Goal: Navigation & Orientation: Find specific page/section

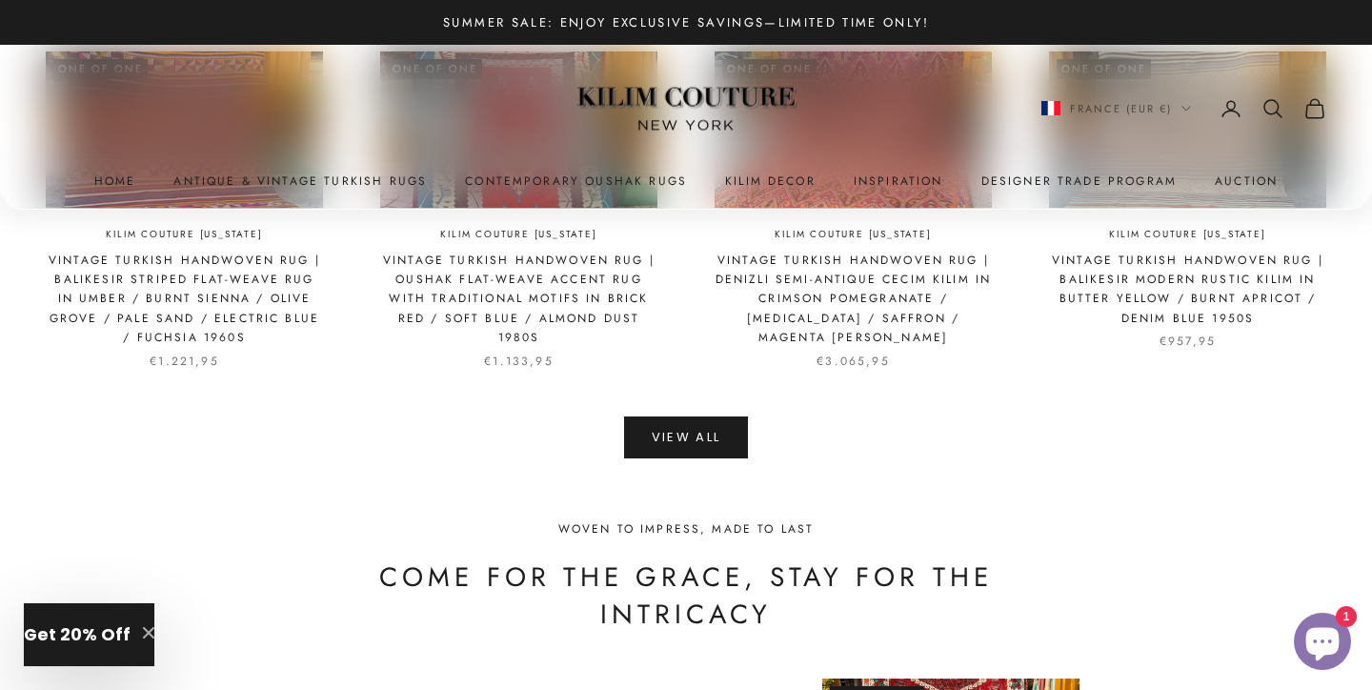
scroll to position [4256, 0]
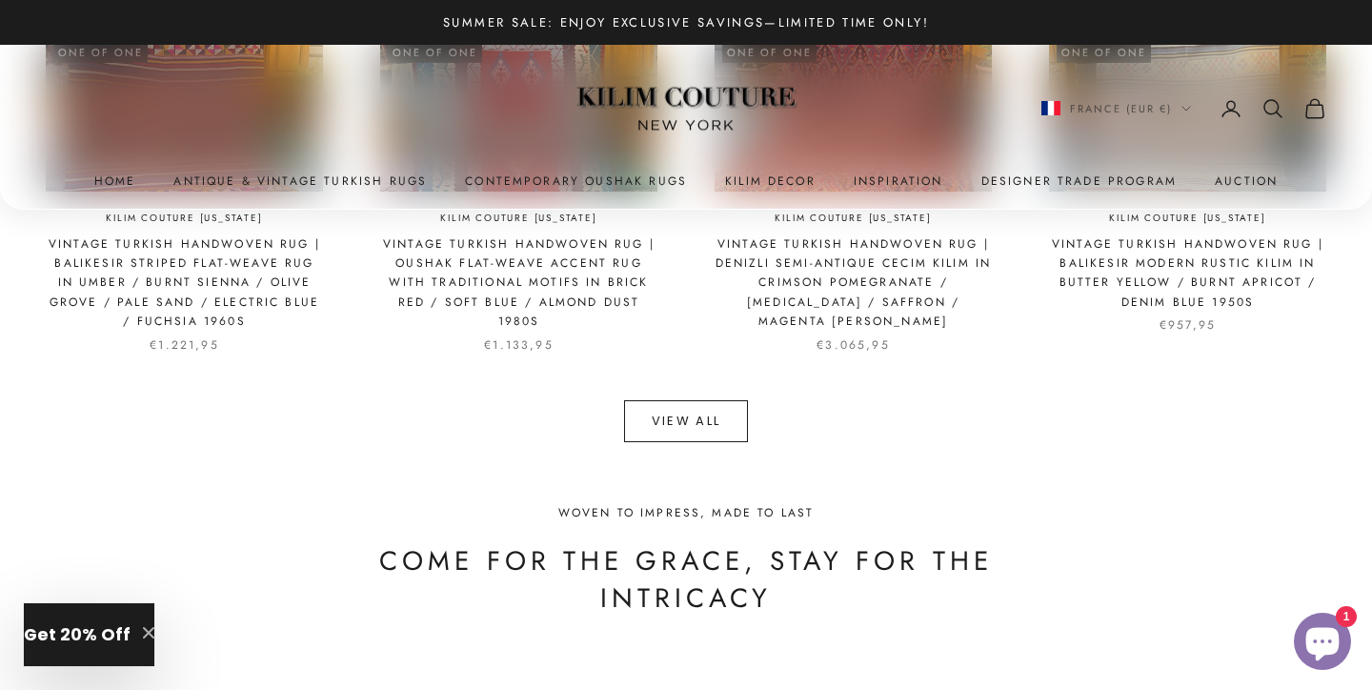
click at [718, 431] on link "View All" at bounding box center [686, 421] width 125 height 42
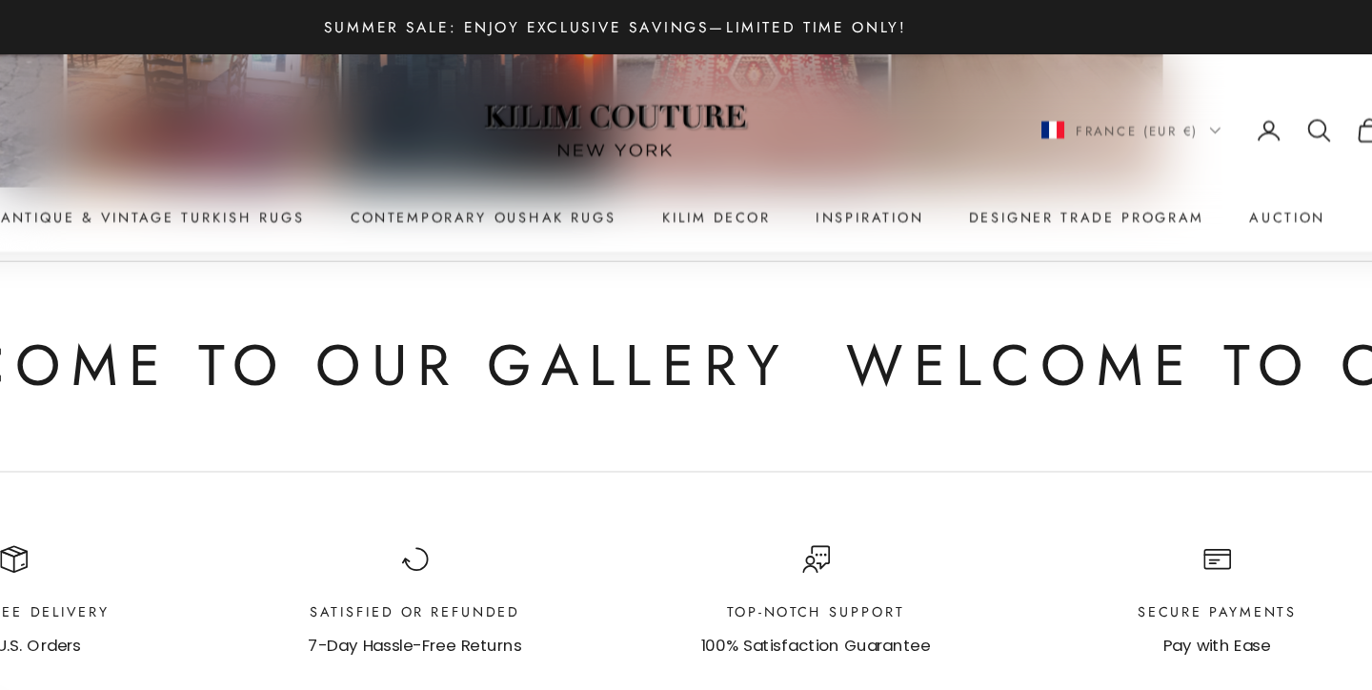
scroll to position [1692, 0]
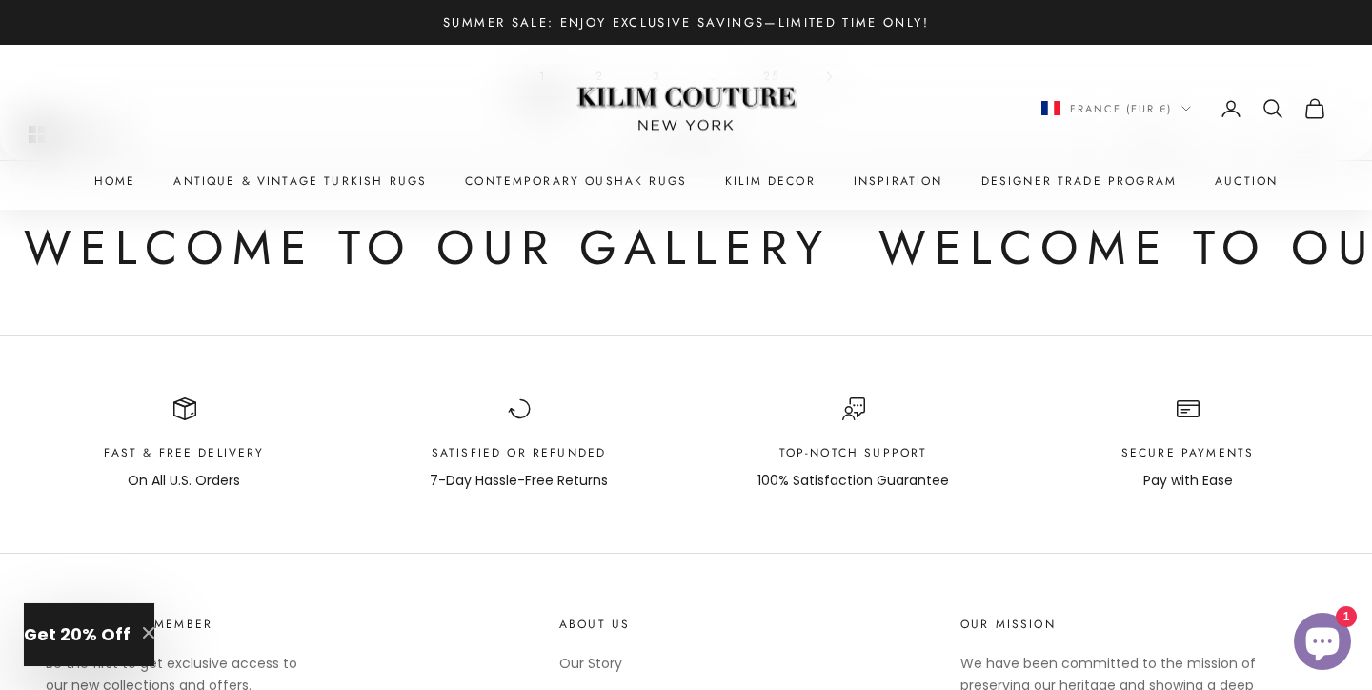
scroll to position [2303, 0]
